Goal: Information Seeking & Learning: Find contact information

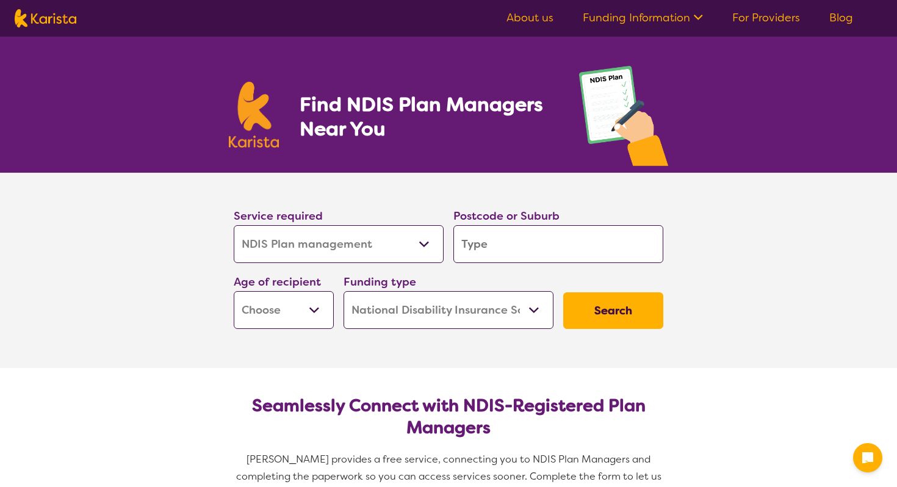
select select "NDIS Plan management"
select select "NDIS"
select select "NDIS Plan management"
select select "NDIS"
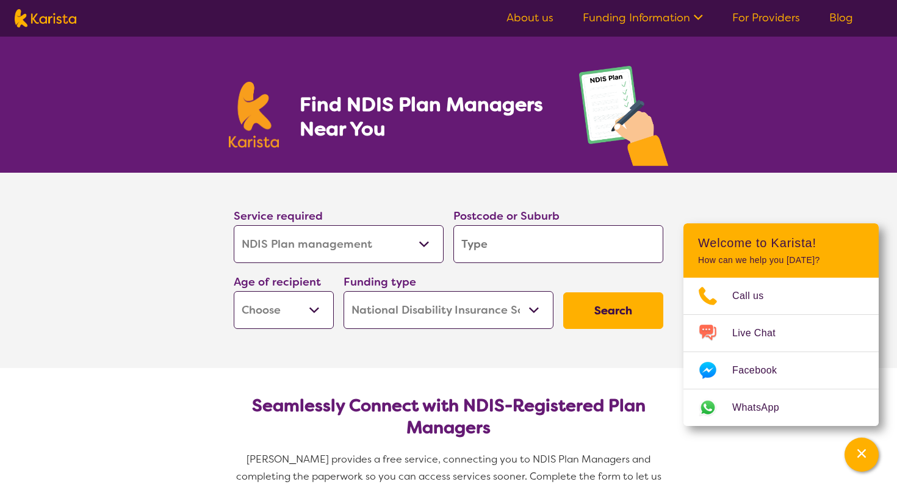
click at [488, 253] on input "search" at bounding box center [558, 244] width 210 height 38
type input "6018"
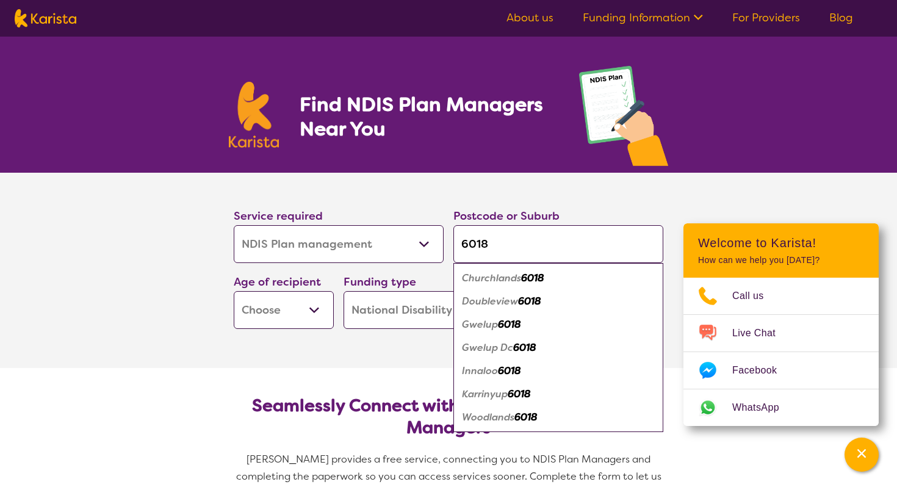
click at [313, 317] on select "Early Childhood - 0 to 9 Child - 10 to 11 Adolescent - 12 to 17 Adult - 18 to 6…" at bounding box center [284, 310] width 100 height 38
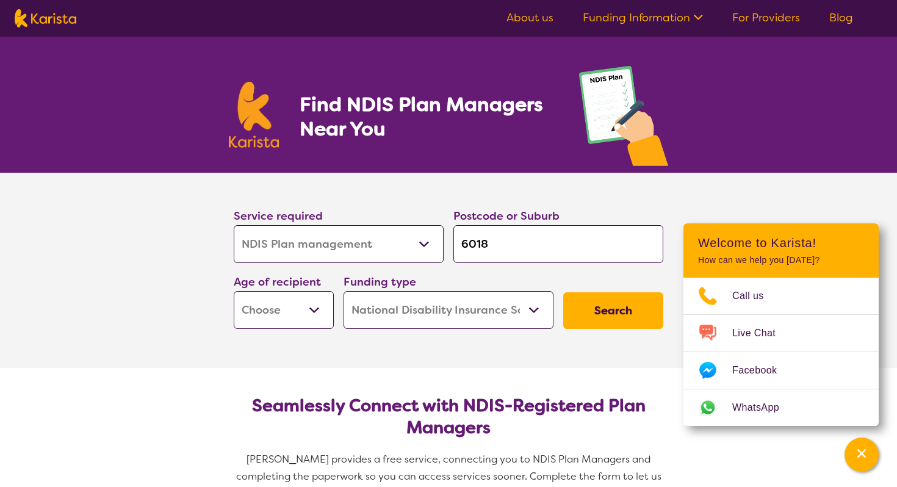
select select "AD"
click at [234, 291] on select "Early Childhood - 0 to 9 Child - 10 to 11 Adolescent - 12 to 17 Adult - 18 to 6…" at bounding box center [284, 310] width 100 height 38
select select "AD"
click at [527, 306] on select "Home Care Package (HCP) National Disability Insurance Scheme (NDIS) I don't know" at bounding box center [448, 310] width 210 height 38
click at [343, 291] on select "Home Care Package (HCP) National Disability Insurance Scheme (NDIS) I don't know" at bounding box center [448, 310] width 210 height 38
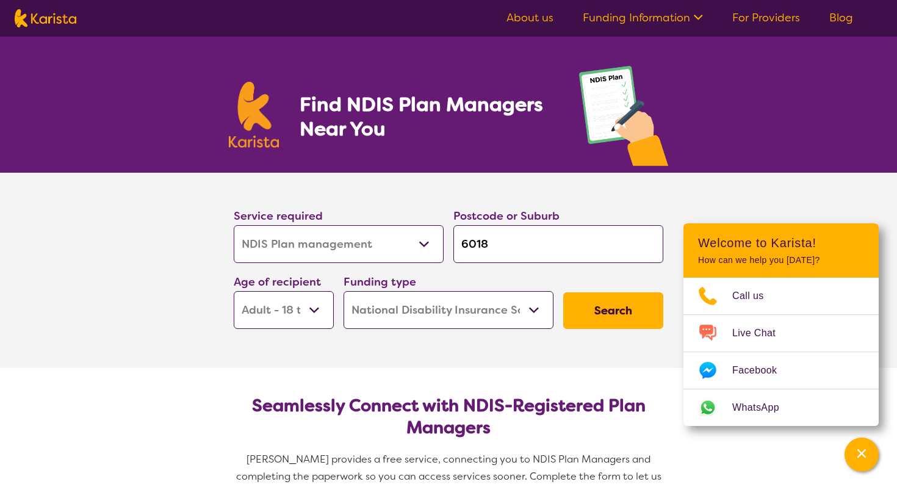
click at [625, 314] on button "Search" at bounding box center [613, 310] width 100 height 37
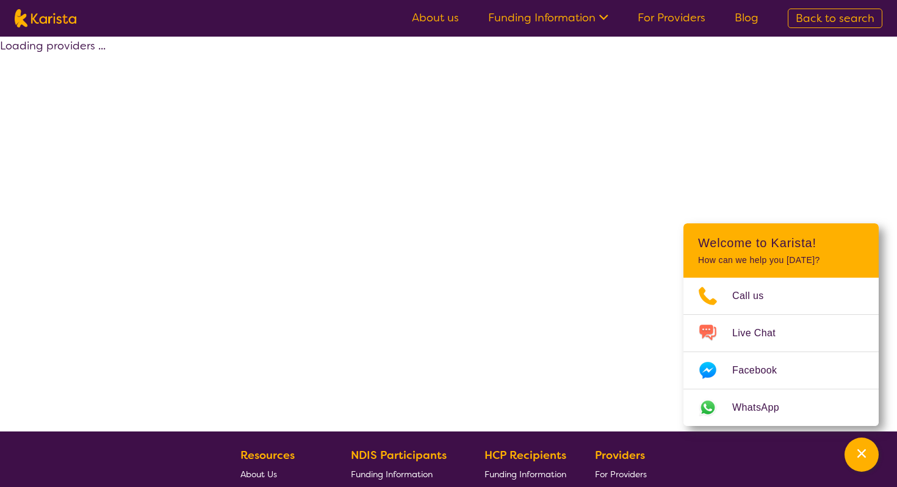
select select "by_score"
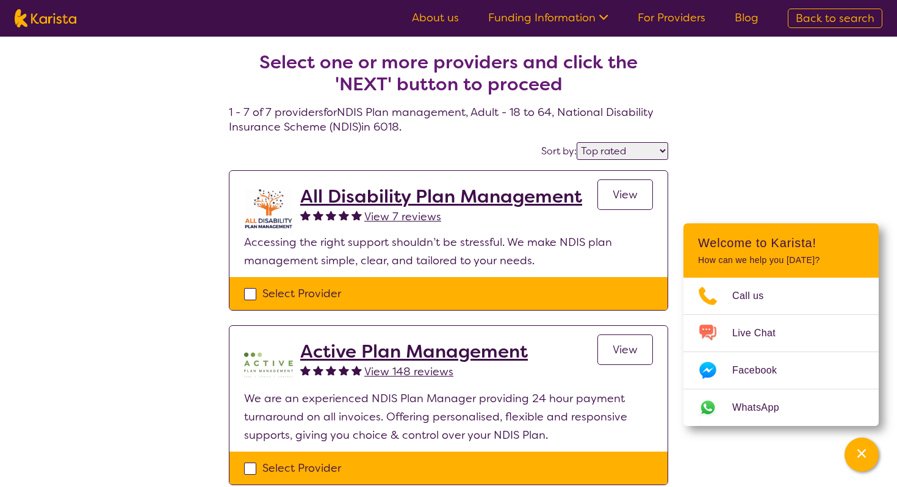
click at [451, 352] on h2 "Active Plan Management" at bounding box center [414, 351] width 228 height 22
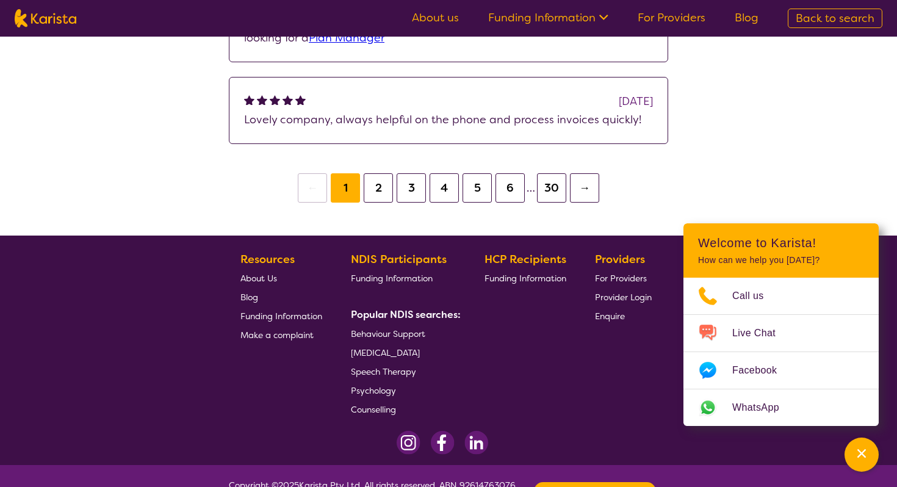
scroll to position [1267, 0]
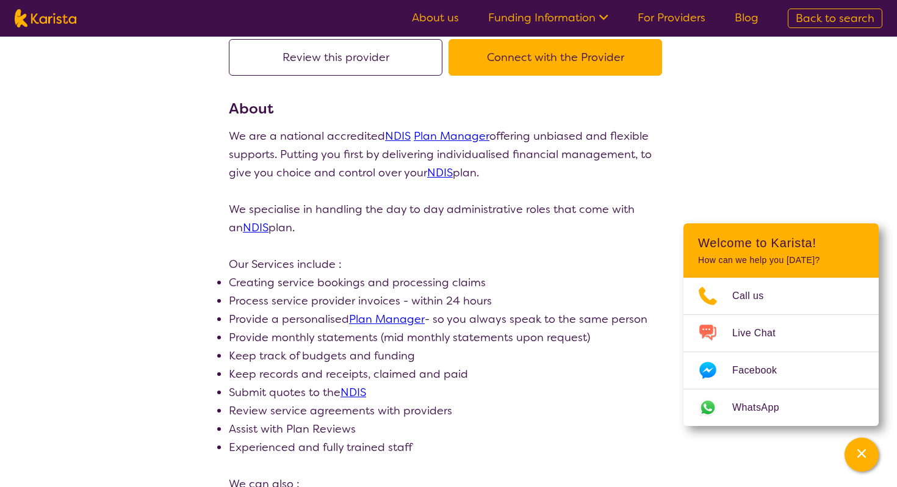
scroll to position [92, 0]
